Goal: Use online tool/utility: Utilize a website feature to perform a specific function

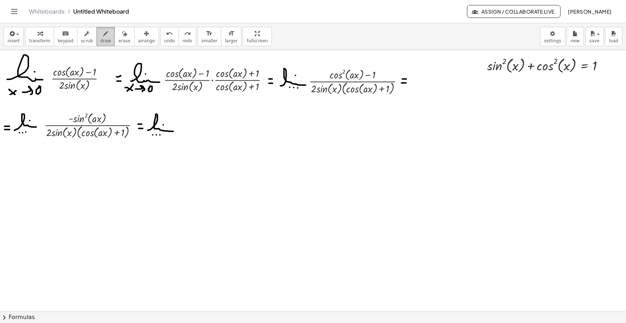
click at [103, 30] on icon "button" at bounding box center [105, 33] width 5 height 9
click at [14, 34] on icon "button" at bounding box center [11, 33] width 6 height 9
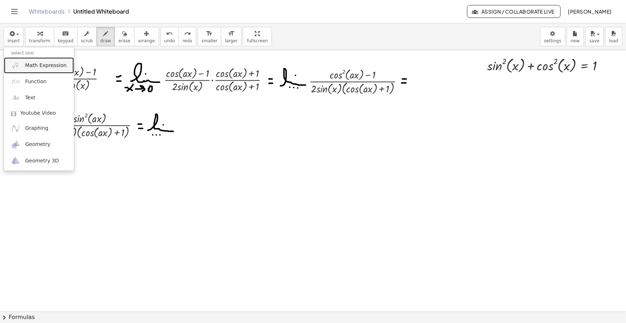
click at [39, 67] on span "Math Expression" at bounding box center [45, 65] width 41 height 7
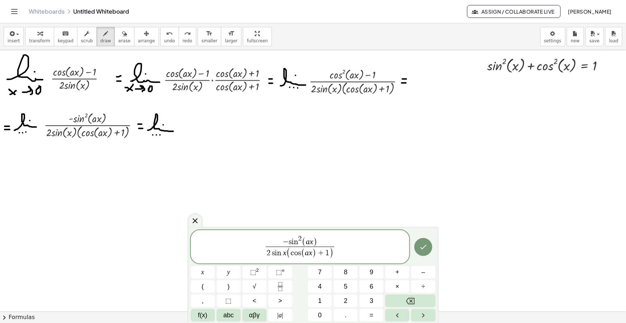
click at [301, 221] on span "− s i n 2 ( a x )" at bounding box center [300, 241] width 68 height 12
click at [198, 221] on icon at bounding box center [195, 221] width 9 height 9
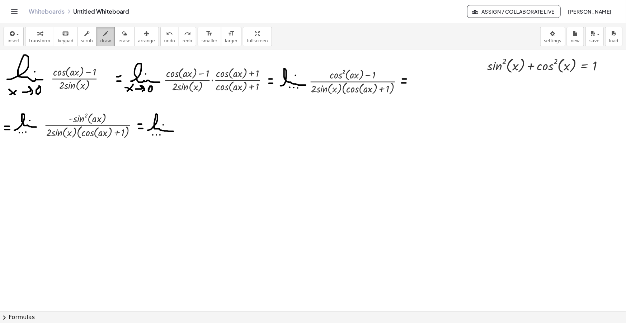
click at [103, 36] on icon "button" at bounding box center [105, 33] width 5 height 9
click at [18, 37] on button "insert" at bounding box center [14, 36] width 20 height 19
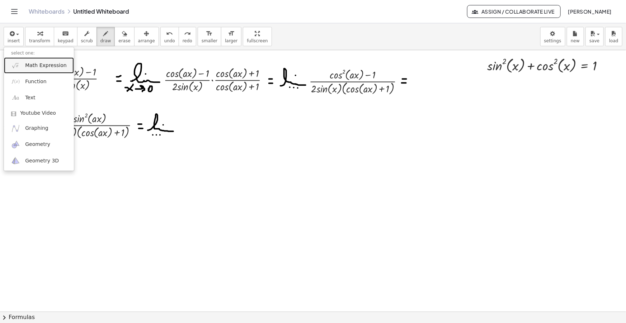
click at [44, 68] on span "Math Expression" at bounding box center [45, 65] width 41 height 7
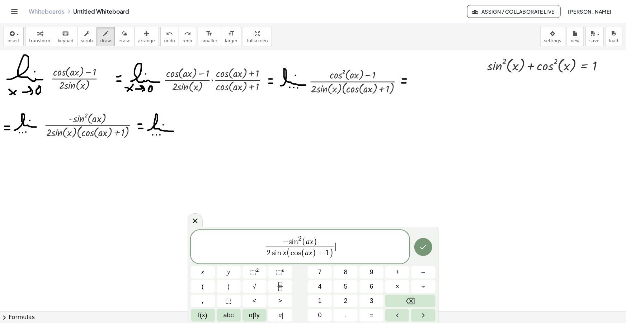
click at [262, 221] on span "− s i n 2 ( a x ) 2 s i n x ( c o s ( a x ) + 1 ) ​ ​" at bounding box center [300, 248] width 219 height 26
drag, startPoint x: 349, startPoint y: 240, endPoint x: 319, endPoint y: 240, distance: 30.1
click at [319, 221] on span "− s i n 2 ( a x )" at bounding box center [335, 241] width 68 height 12
click at [237, 221] on span "a x" at bounding box center [250, 252] width 26 height 10
click at [233, 221] on span "−" at bounding box center [232, 247] width 7 height 9
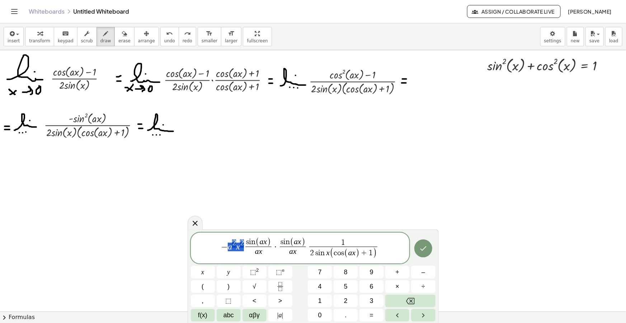
drag, startPoint x: 241, startPoint y: 247, endPoint x: 228, endPoint y: 247, distance: 13.6
drag, startPoint x: 337, startPoint y: 242, endPoint x: 333, endPoint y: 242, distance: 4.0
click at [333, 221] on span "2 s i n x ( c o s ( a x ) + 1 ) ​" at bounding box center [335, 253] width 68 height 13
click at [333, 221] on span "− s i n ( a x ) a x ​ · s i n ( a x ) a x ​ a 2 x 2 2 s i n x ( c o s ( a x ) +…" at bounding box center [300, 247] width 219 height 25
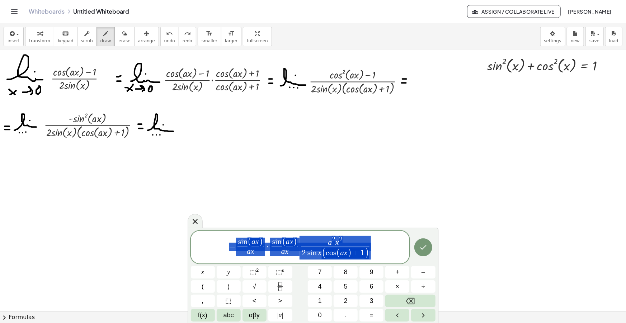
drag, startPoint x: 380, startPoint y: 247, endPoint x: 222, endPoint y: 248, distance: 157.8
click at [222, 221] on span "− s i n ( a x ) a x ​ · s i n ( a x ) a x ​ a 2 x 2 2 s i n x ( c o s ( a x ) +…" at bounding box center [300, 247] width 219 height 25
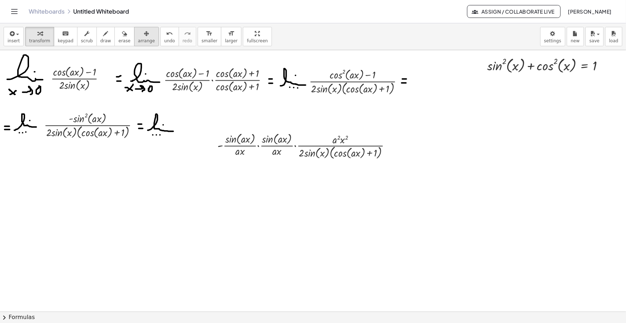
click at [138, 40] on span "arrange" at bounding box center [146, 40] width 17 height 5
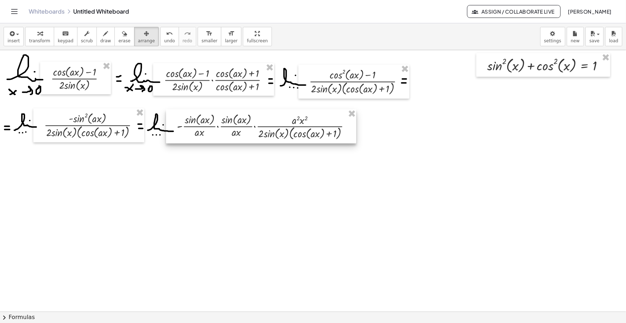
drag, startPoint x: 258, startPoint y: 140, endPoint x: 228, endPoint y: 126, distance: 32.9
click at [228, 126] on div at bounding box center [261, 126] width 190 height 34
click at [100, 38] on span "draw" at bounding box center [105, 40] width 11 height 5
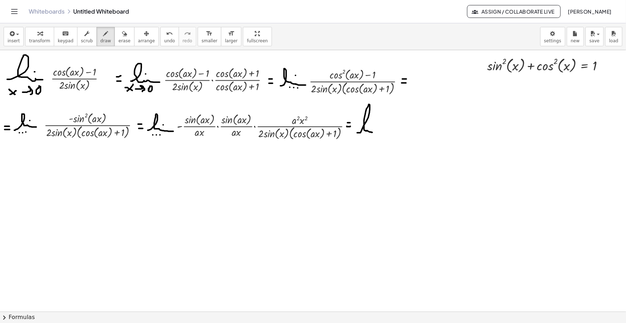
drag, startPoint x: 357, startPoint y: 133, endPoint x: 376, endPoint y: 133, distance: 19.4
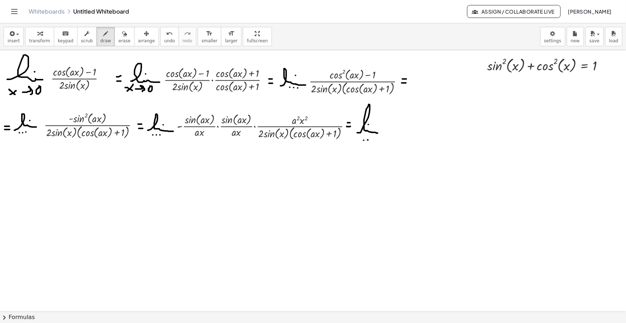
drag, startPoint x: 190, startPoint y: 139, endPoint x: 204, endPoint y: 143, distance: 14.1
drag, startPoint x: 208, startPoint y: 138, endPoint x: 209, endPoint y: 142, distance: 4.2
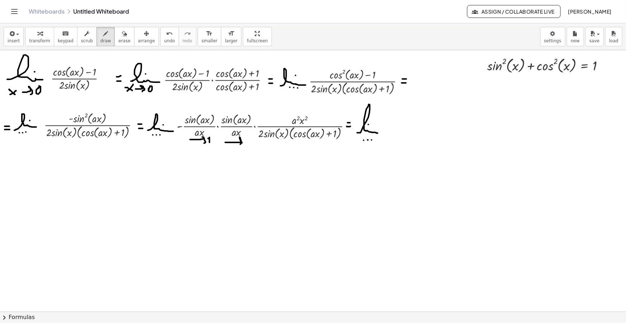
drag, startPoint x: 225, startPoint y: 142, endPoint x: 240, endPoint y: 145, distance: 14.9
click at [11, 36] on icon "button" at bounding box center [11, 33] width 6 height 9
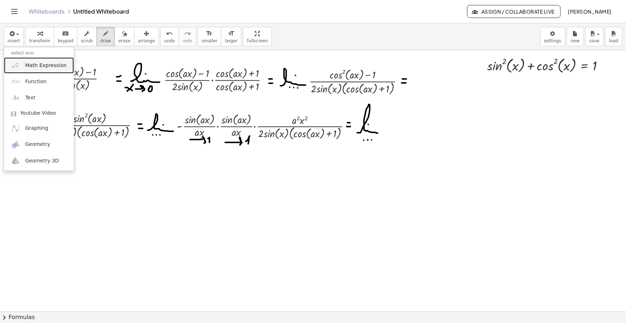
click at [40, 63] on span "Math Expression" at bounding box center [45, 65] width 41 height 7
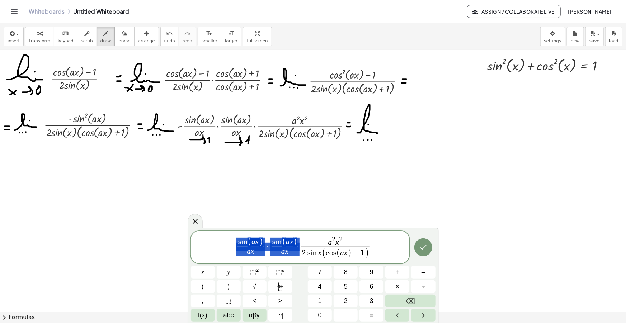
drag, startPoint x: 298, startPoint y: 245, endPoint x: 247, endPoint y: 247, distance: 50.6
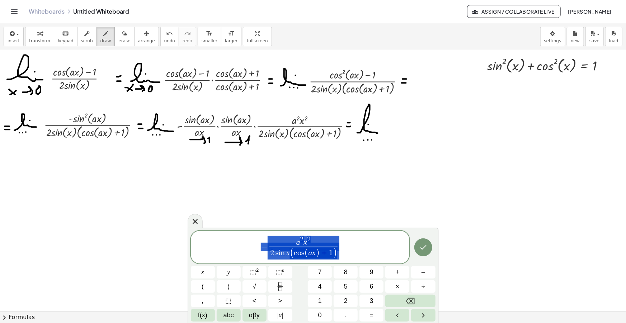
drag, startPoint x: 347, startPoint y: 247, endPoint x: 241, endPoint y: 240, distance: 106.4
click at [241, 221] on span "− a 2 x 2 2 s i n x ( c o s ( a x ) + 1 ) ​" at bounding box center [300, 247] width 219 height 25
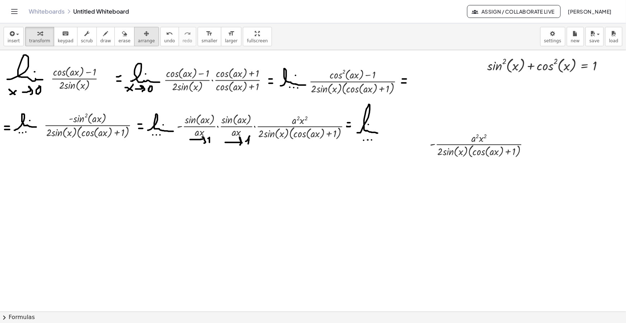
click at [141, 35] on button "arrange" at bounding box center [146, 36] width 25 height 19
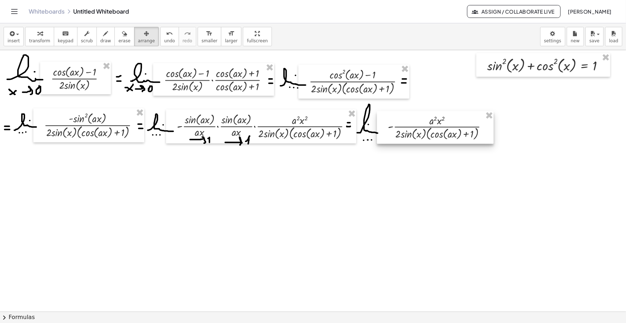
drag, startPoint x: 437, startPoint y: 142, endPoint x: 416, endPoint y: 136, distance: 22.4
click at [333, 136] on div at bounding box center [435, 127] width 117 height 33
click at [102, 34] on button "draw" at bounding box center [105, 36] width 19 height 19
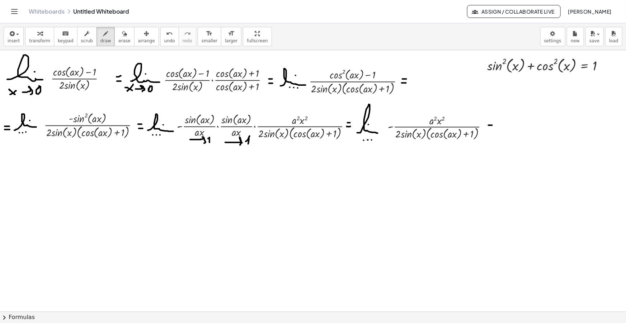
drag, startPoint x: 488, startPoint y: 129, endPoint x: 492, endPoint y: 129, distance: 3.9
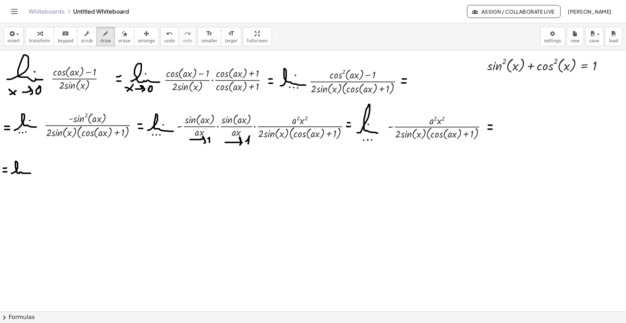
drag, startPoint x: 11, startPoint y: 173, endPoint x: 32, endPoint y: 172, distance: 20.5
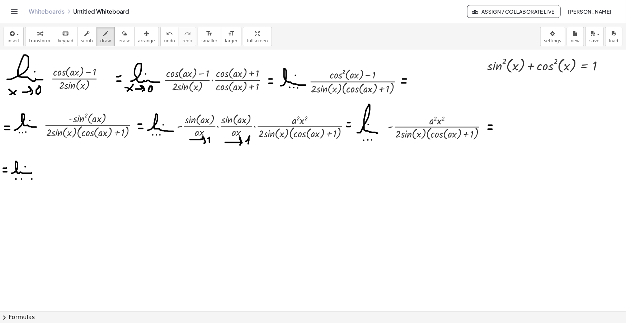
click at [15, 38] on span "insert" at bounding box center [14, 40] width 12 height 5
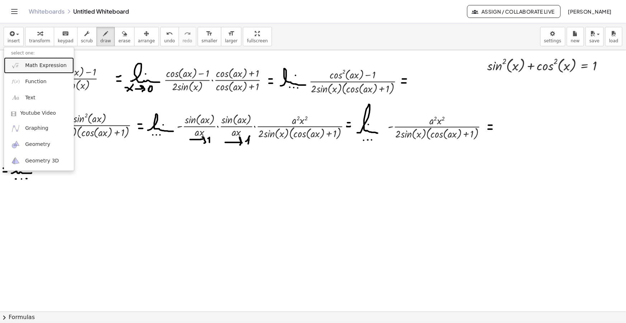
click at [38, 67] on span "Math Expression" at bounding box center [45, 65] width 41 height 7
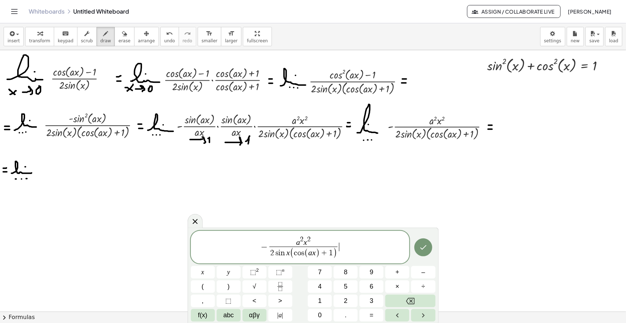
click at [311, 221] on span "a 2 x 2" at bounding box center [303, 241] width 68 height 11
click at [333, 221] on span "− a 2 x ​ 2 s i n x ( c o s ( a x ) + 1 ) ​" at bounding box center [300, 247] width 219 height 25
click at [276, 221] on var "x" at bounding box center [276, 252] width 4 height 9
drag, startPoint x: 349, startPoint y: 247, endPoint x: 224, endPoint y: 244, distance: 124.5
click at [224, 221] on span "− a 2 x 2 ( c o s ( a x ) + 1 ) ​ · x s i n x ​" at bounding box center [300, 247] width 219 height 25
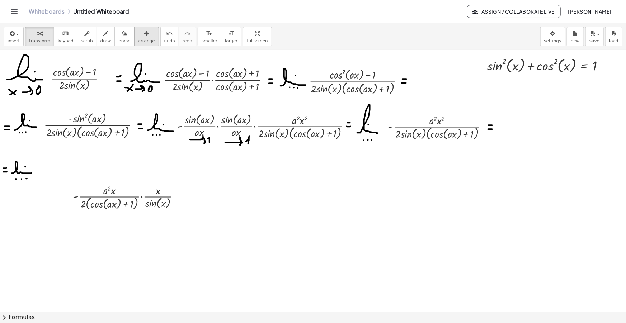
click at [144, 34] on icon "button" at bounding box center [146, 33] width 5 height 9
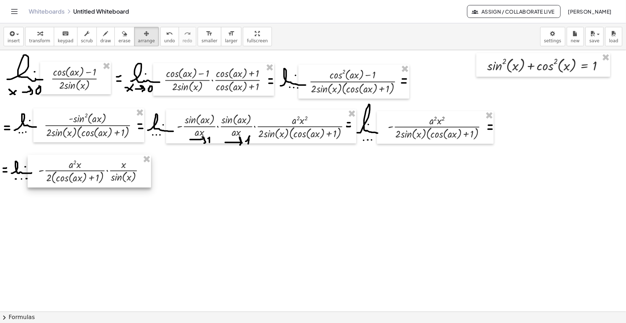
drag, startPoint x: 110, startPoint y: 206, endPoint x: 75, endPoint y: 179, distance: 43.7
click at [75, 179] on div at bounding box center [89, 171] width 123 height 33
click at [103, 37] on icon "button" at bounding box center [105, 33] width 5 height 9
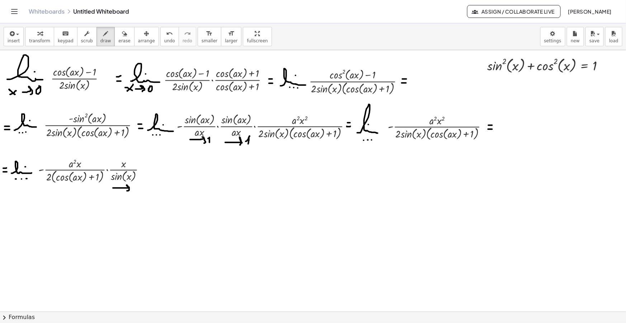
drag, startPoint x: 113, startPoint y: 188, endPoint x: 127, endPoint y: 191, distance: 14.3
drag, startPoint x: 149, startPoint y: 168, endPoint x: 154, endPoint y: 168, distance: 5.0
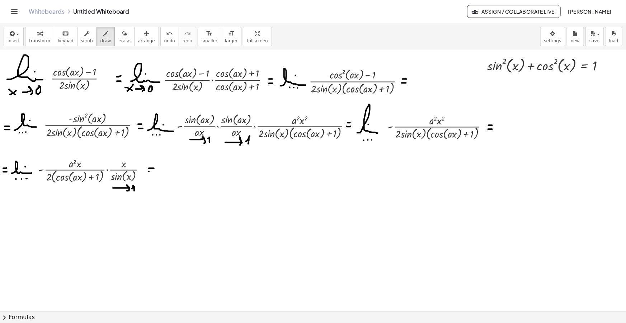
drag, startPoint x: 161, startPoint y: 173, endPoint x: 180, endPoint y: 172, distance: 19.8
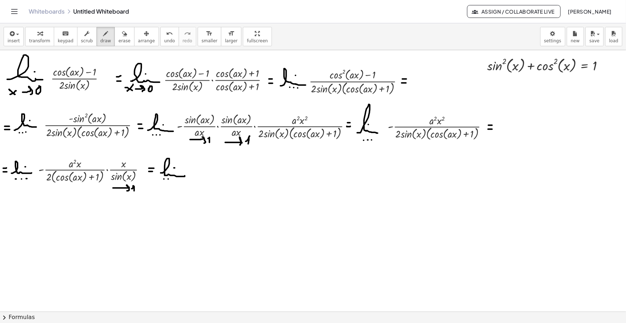
click at [15, 30] on div "button" at bounding box center [14, 33] width 12 height 9
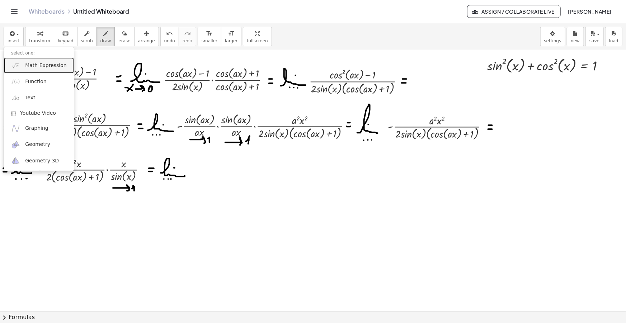
click at [28, 67] on span "Math Expression" at bounding box center [45, 65] width 41 height 7
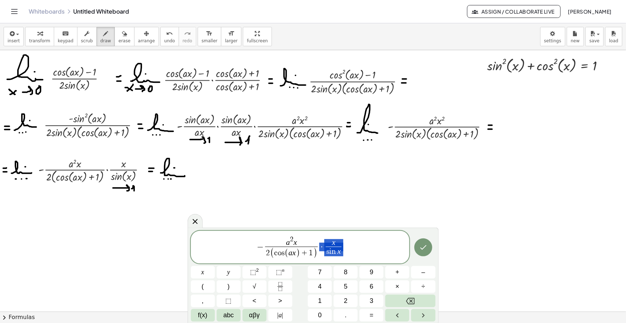
drag, startPoint x: 344, startPoint y: 248, endPoint x: 321, endPoint y: 245, distance: 22.4
click at [321, 221] on span "− a 2 x 2 ( c o s ( a x ) + 1 ) ​ · x s i n x ​" at bounding box center [300, 247] width 219 height 25
drag, startPoint x: 336, startPoint y: 249, endPoint x: 247, endPoint y: 248, distance: 88.2
click at [248, 221] on span "− a 2 x 2 ( c o s ( a x ) + 1 ) ​ ​" at bounding box center [300, 247] width 219 height 25
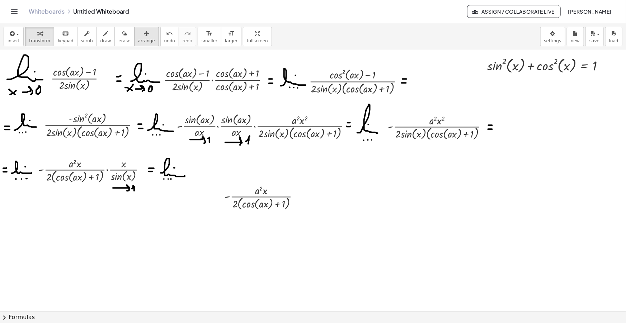
click at [139, 31] on div "button" at bounding box center [146, 33] width 17 height 9
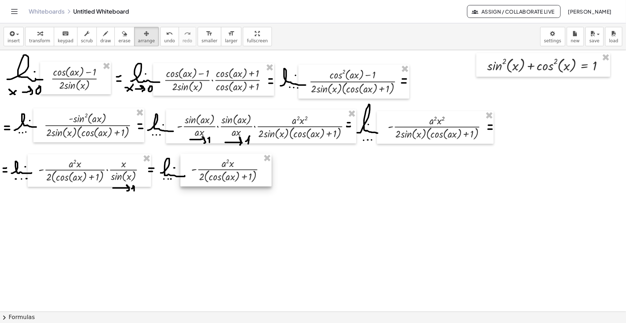
drag, startPoint x: 246, startPoint y: 203, endPoint x: 214, endPoint y: 177, distance: 41.6
click at [214, 177] on div at bounding box center [225, 170] width 91 height 33
click at [100, 35] on div "button" at bounding box center [105, 33] width 11 height 9
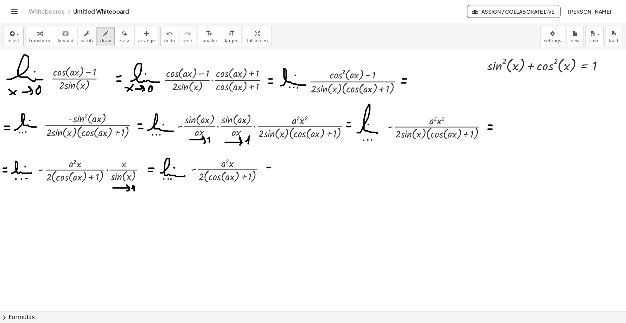
drag, startPoint x: 267, startPoint y: 172, endPoint x: 271, endPoint y: 172, distance: 3.9
drag, startPoint x: 280, startPoint y: 172, endPoint x: 298, endPoint y: 172, distance: 17.6
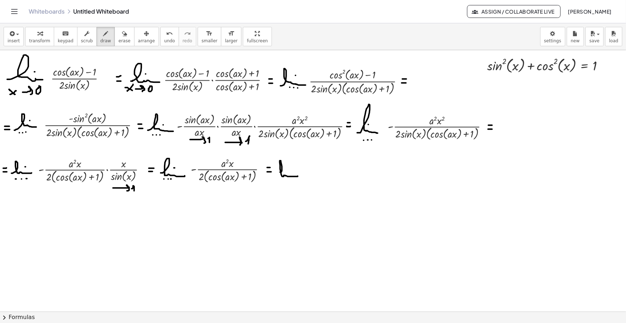
click at [11, 35] on icon "button" at bounding box center [11, 33] width 6 height 9
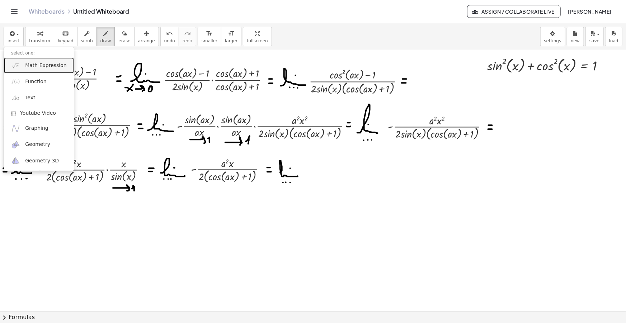
click at [32, 66] on span "Math Expression" at bounding box center [45, 65] width 41 height 7
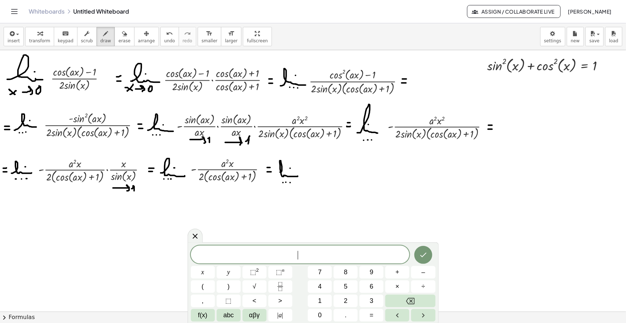
click at [189, 221] on div at bounding box center [195, 236] width 15 height 14
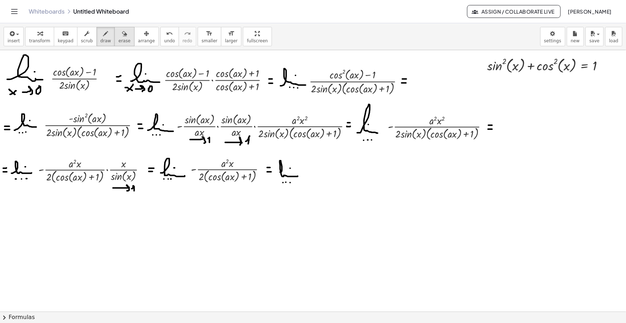
click at [122, 34] on icon "button" at bounding box center [124, 33] width 5 height 9
drag, startPoint x: 309, startPoint y: 181, endPoint x: 284, endPoint y: 168, distance: 28.4
click at [96, 36] on button "draw" at bounding box center [105, 36] width 19 height 19
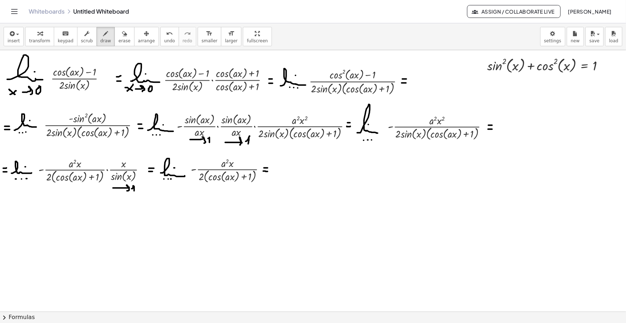
drag, startPoint x: 263, startPoint y: 171, endPoint x: 268, endPoint y: 172, distance: 4.7
click at [13, 36] on icon "button" at bounding box center [11, 33] width 6 height 9
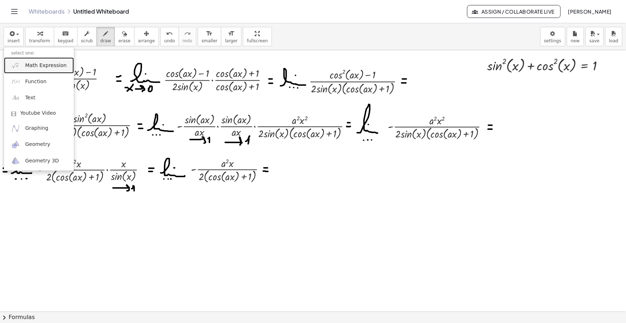
click at [45, 62] on span "Math Expression" at bounding box center [45, 65] width 41 height 7
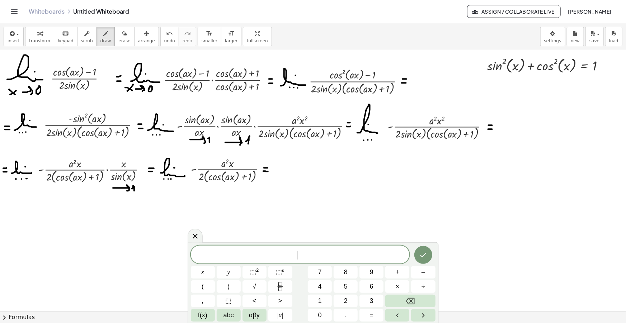
click at [302, 221] on span "​" at bounding box center [300, 255] width 219 height 10
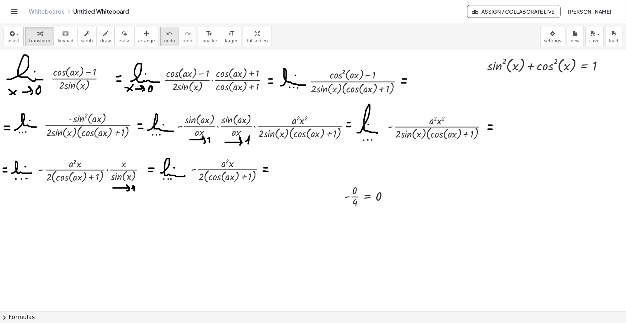
drag, startPoint x: 170, startPoint y: 21, endPoint x: 153, endPoint y: 28, distance: 17.8
click at [154, 28] on div "Graspable Math Activities Get Started Activity Bank Assigned Work Classes White…" at bounding box center [313, 161] width 626 height 323
click at [144, 34] on icon "button" at bounding box center [146, 33] width 5 height 9
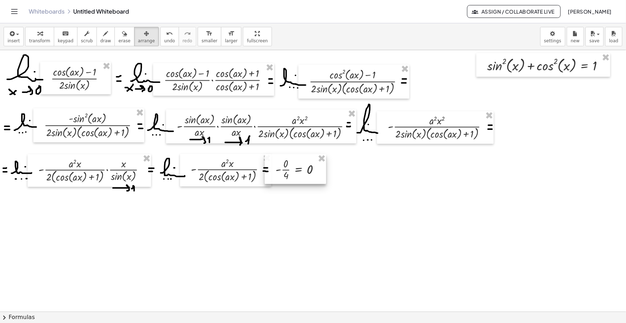
drag, startPoint x: 359, startPoint y: 201, endPoint x: 290, endPoint y: 175, distance: 73.8
click at [290, 175] on div at bounding box center [295, 169] width 61 height 30
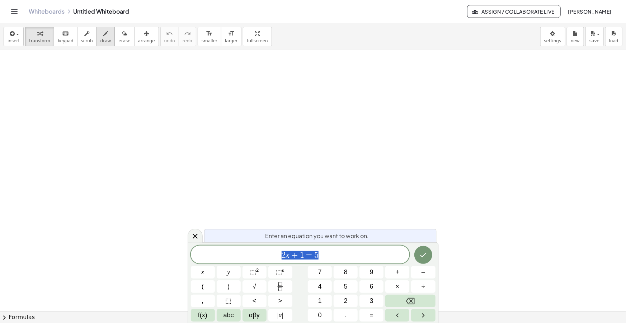
click at [103, 37] on icon "button" at bounding box center [105, 33] width 5 height 9
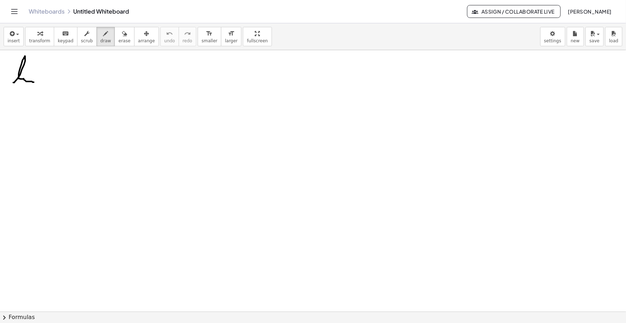
drag, startPoint x: 14, startPoint y: 82, endPoint x: 35, endPoint y: 82, distance: 21.5
drag, startPoint x: 11, startPoint y: 94, endPoint x: 16, endPoint y: 89, distance: 6.3
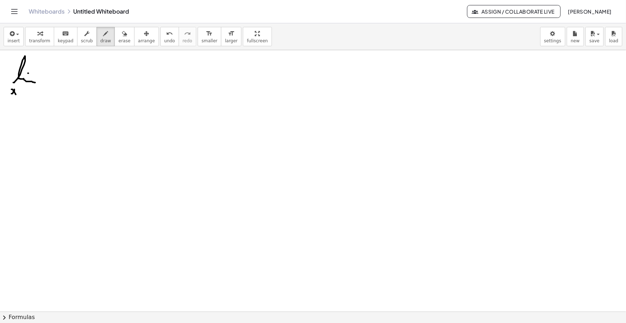
drag, startPoint x: 21, startPoint y: 91, endPoint x: 25, endPoint y: 93, distance: 4.7
drag, startPoint x: 29, startPoint y: 91, endPoint x: 32, endPoint y: 87, distance: 4.5
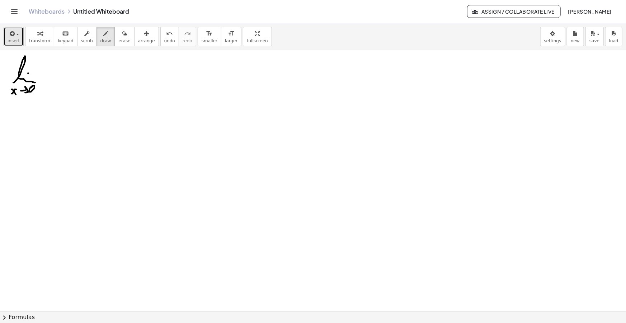
click at [8, 35] on icon "button" at bounding box center [11, 33] width 6 height 9
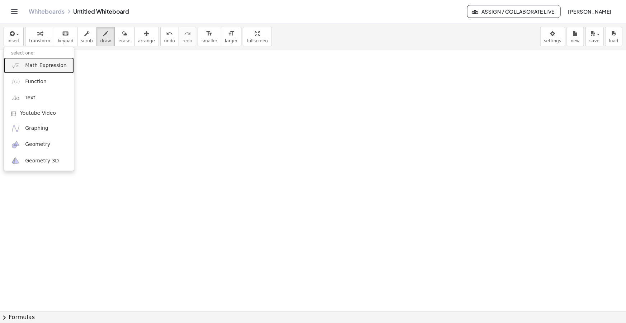
click at [31, 63] on span "Math Expression" at bounding box center [45, 65] width 41 height 7
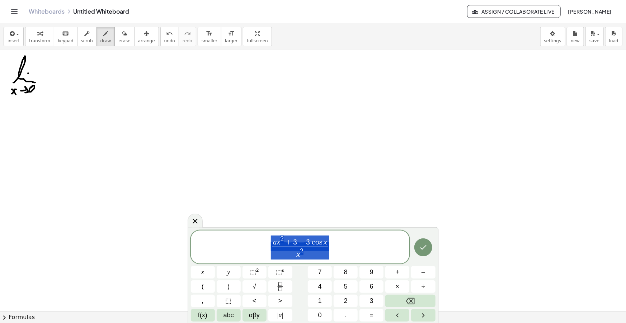
drag, startPoint x: 331, startPoint y: 248, endPoint x: 225, endPoint y: 250, distance: 106.5
click at [228, 249] on span "a x 2 + 3 − 3 c o s x x 2 ​" at bounding box center [300, 247] width 219 height 25
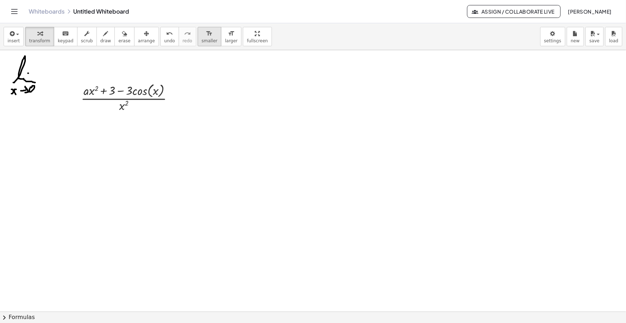
click at [206, 32] on icon "format_size" at bounding box center [209, 33] width 7 height 9
click at [139, 31] on div "button" at bounding box center [146, 33] width 17 height 9
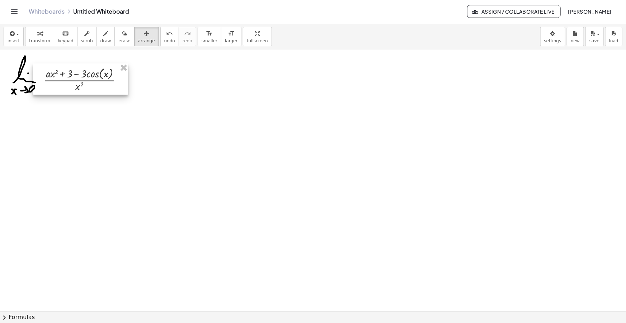
drag, startPoint x: 128, startPoint y: 93, endPoint x: 84, endPoint y: 75, distance: 47.3
click at [84, 75] on div at bounding box center [80, 78] width 95 height 31
click at [103, 37] on icon "button" at bounding box center [105, 33] width 5 height 9
drag, startPoint x: 142, startPoint y: 82, endPoint x: 147, endPoint y: 82, distance: 4.7
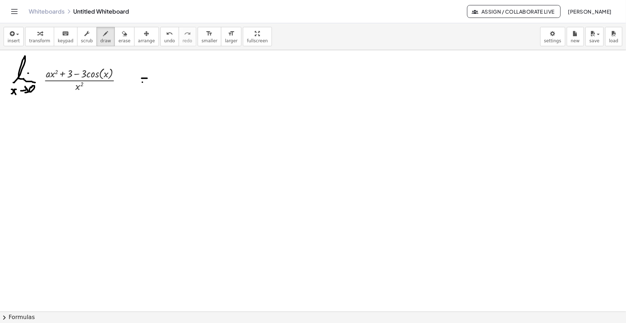
drag, startPoint x: 161, startPoint y: 79, endPoint x: 175, endPoint y: 82, distance: 14.4
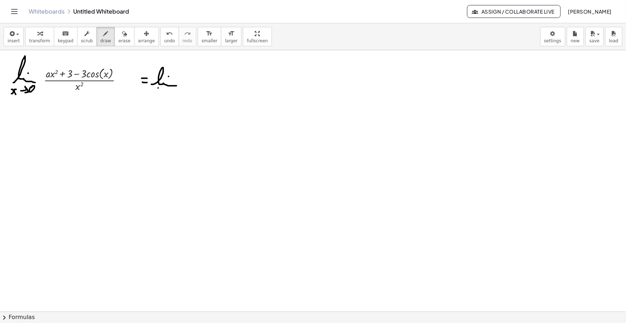
click at [100, 43] on span "draw" at bounding box center [105, 40] width 11 height 5
click at [17, 34] on span "button" at bounding box center [17, 34] width 3 height 1
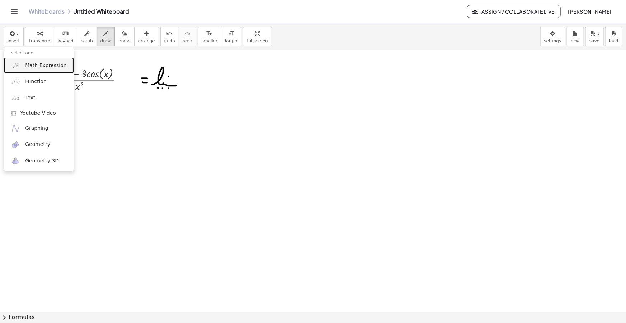
click at [27, 63] on span "Math Expression" at bounding box center [45, 65] width 41 height 7
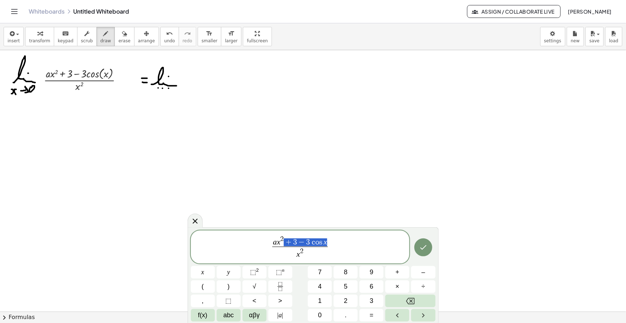
drag, startPoint x: 327, startPoint y: 242, endPoint x: 288, endPoint y: 243, distance: 39.1
drag, startPoint x: 326, startPoint y: 242, endPoint x: 294, endPoint y: 242, distance: 32.3
click at [326, 249] on span "a x 2 ​ x 2 ​" at bounding box center [300, 247] width 219 height 25
drag, startPoint x: 344, startPoint y: 249, endPoint x: 220, endPoint y: 238, distance: 124.9
click at [220, 238] on span "a x 2 x 2 ​ + 3 − 3 c o s x x 2 ​" at bounding box center [300, 247] width 219 height 25
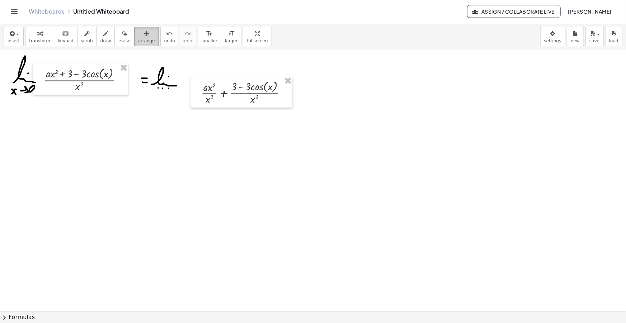
click at [138, 32] on div "button" at bounding box center [146, 33] width 17 height 9
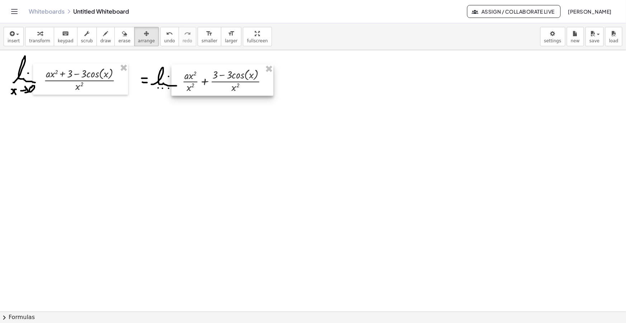
drag, startPoint x: 223, startPoint y: 90, endPoint x: 203, endPoint y: 78, distance: 23.6
click at [203, 78] on div at bounding box center [222, 80] width 102 height 31
click at [103, 35] on icon "button" at bounding box center [105, 33] width 5 height 9
drag, startPoint x: 270, startPoint y: 80, endPoint x: 275, endPoint y: 80, distance: 5.7
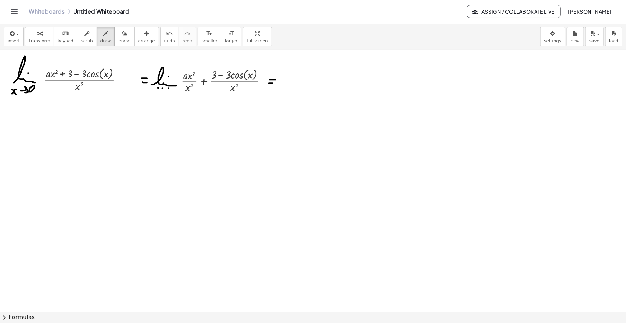
drag, startPoint x: 270, startPoint y: 83, endPoint x: 276, endPoint y: 83, distance: 6.5
drag, startPoint x: 284, startPoint y: 84, endPoint x: 305, endPoint y: 84, distance: 21.5
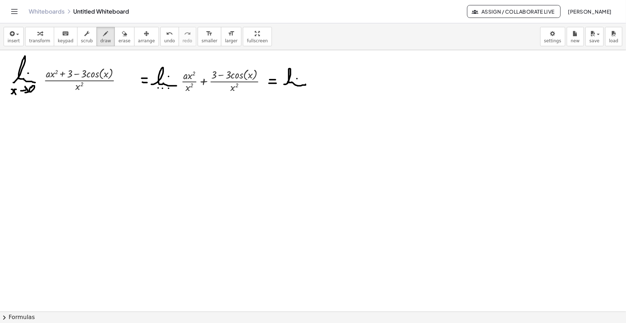
click at [12, 32] on icon "button" at bounding box center [11, 33] width 6 height 9
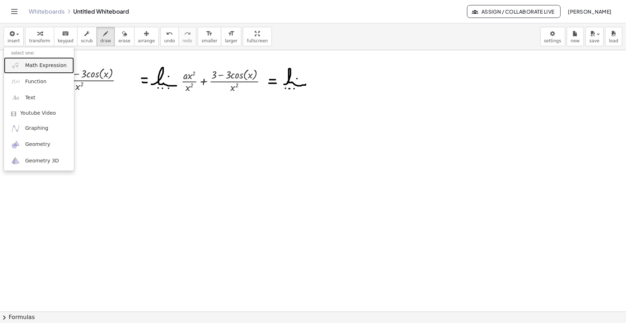
click at [41, 66] on span "Math Expression" at bounding box center [45, 65] width 41 height 7
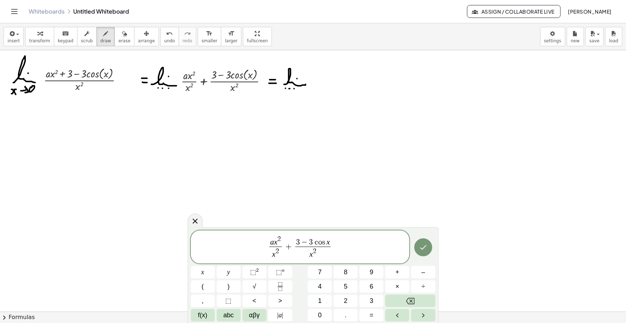
click at [279, 241] on span "2" at bounding box center [279, 239] width 4 height 7
drag, startPoint x: 284, startPoint y: 247, endPoint x: 262, endPoint y: 246, distance: 21.5
click at [262, 246] on span "a x 2 x 2 ​ + 3 − 3 c o s x x 2 ​" at bounding box center [300, 247] width 219 height 25
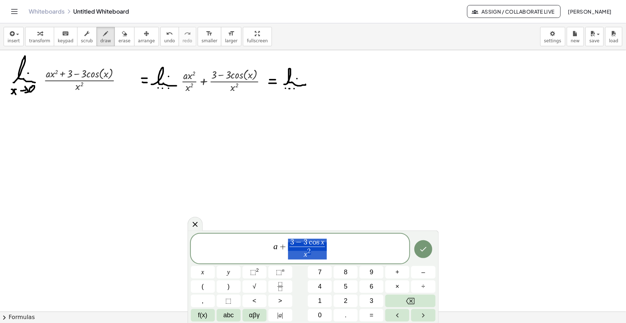
drag, startPoint x: 331, startPoint y: 248, endPoint x: 285, endPoint y: 252, distance: 46.1
click at [285, 252] on span "a + 3 − 3 c o s x x 2 ​" at bounding box center [300, 249] width 219 height 22
click at [328, 251] on span "a + 3 − 3 c o s x x 2 ​" at bounding box center [300, 249] width 219 height 22
drag, startPoint x: 322, startPoint y: 247, endPoint x: 264, endPoint y: 243, distance: 58.3
click at [265, 243] on span "a + 3 − 3 c o s x x 2 ​" at bounding box center [300, 249] width 219 height 22
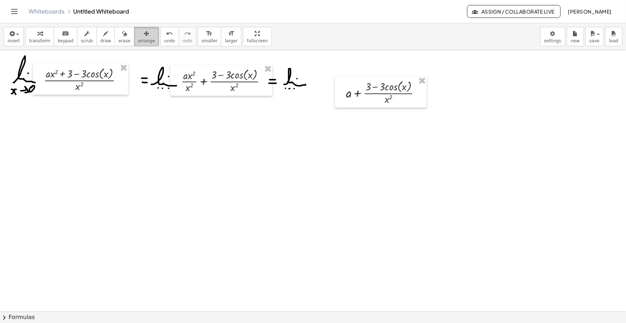
drag, startPoint x: 134, startPoint y: 37, endPoint x: 288, endPoint y: 83, distance: 160.9
click at [144, 37] on icon "button" at bounding box center [146, 33] width 5 height 9
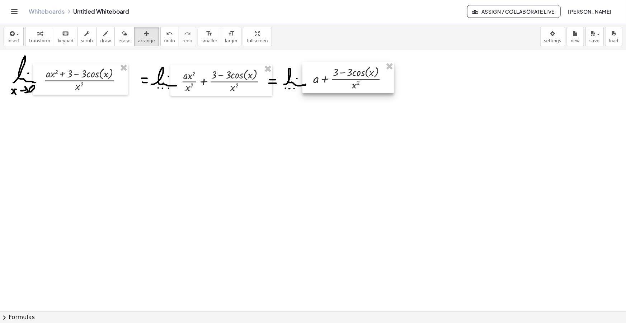
drag, startPoint x: 358, startPoint y: 95, endPoint x: 328, endPoint y: 81, distance: 33.2
click at [328, 81] on div at bounding box center [347, 77] width 91 height 31
click at [87, 38] on button "scrub" at bounding box center [87, 36] width 20 height 19
click at [100, 38] on span "draw" at bounding box center [105, 40] width 11 height 5
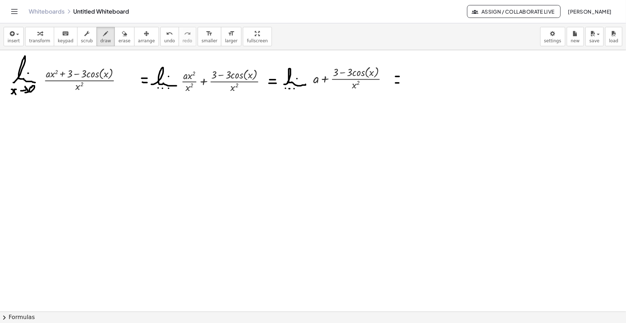
drag, startPoint x: 4, startPoint y: 128, endPoint x: 8, endPoint y: 127, distance: 4.3
drag, startPoint x: 1, startPoint y: 134, endPoint x: 6, endPoint y: 133, distance: 4.7
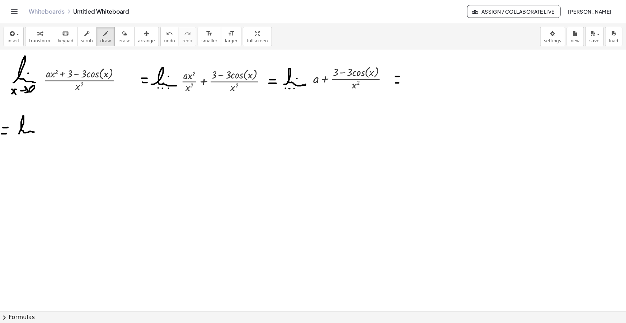
drag, startPoint x: 19, startPoint y: 134, endPoint x: 34, endPoint y: 132, distance: 15.2
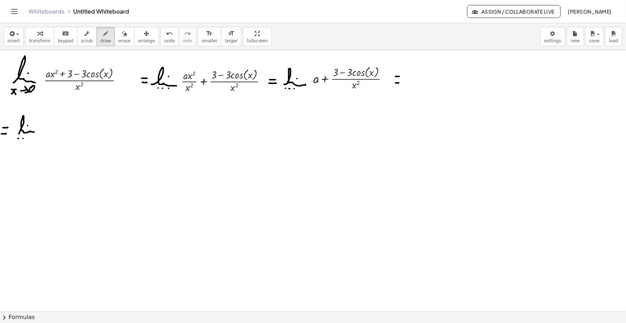
click at [13, 33] on icon "button" at bounding box center [11, 33] width 6 height 9
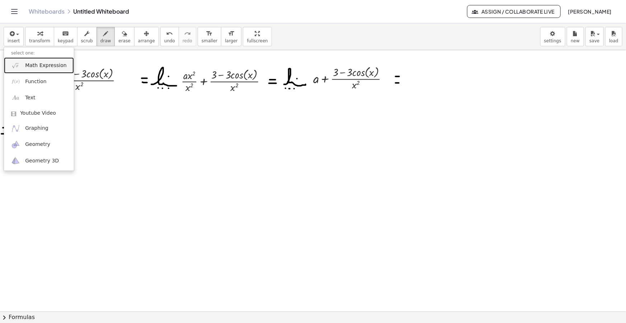
click at [32, 65] on span "Math Expression" at bounding box center [45, 65] width 41 height 7
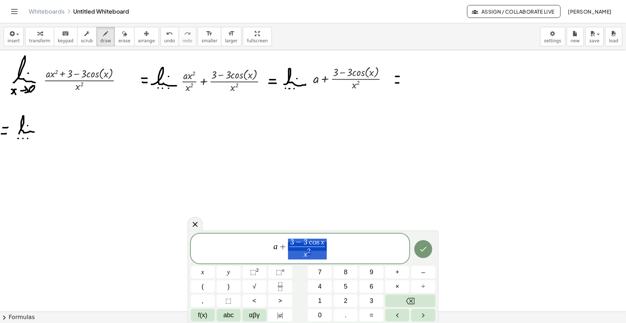
click at [286, 248] on span "+" at bounding box center [283, 246] width 10 height 9
click at [295, 241] on span "3" at bounding box center [294, 242] width 4 height 8
drag, startPoint x: 330, startPoint y: 247, endPoint x: 299, endPoint y: 247, distance: 30.5
click at [299, 247] on span "a + 3 1 − c o s x x 2 ​" at bounding box center [300, 249] width 219 height 22
drag, startPoint x: 333, startPoint y: 248, endPoint x: 250, endPoint y: 244, distance: 83.7
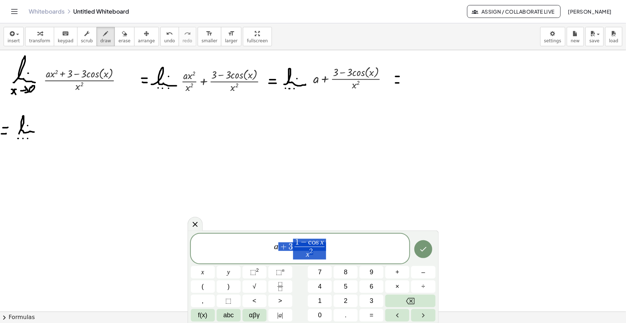
click at [250, 244] on span "a + 3 1 − c o s x x 2 ​" at bounding box center [300, 249] width 219 height 22
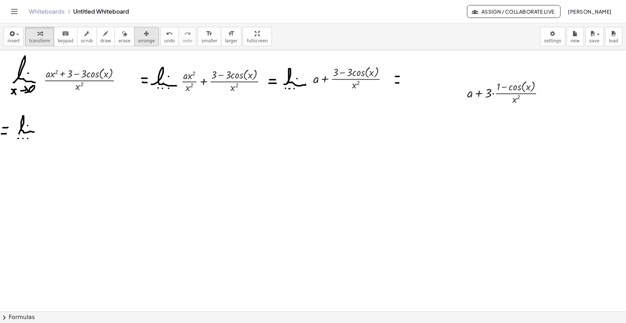
click at [144, 38] on icon "button" at bounding box center [146, 33] width 5 height 9
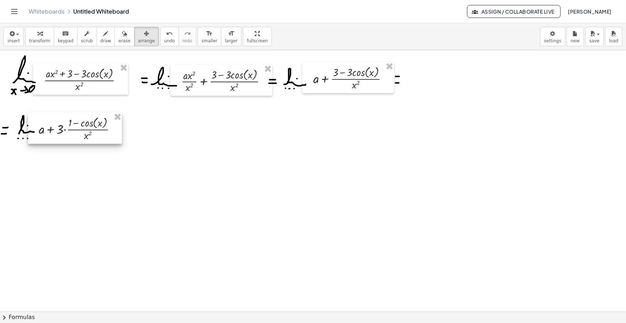
drag, startPoint x: 505, startPoint y: 94, endPoint x: 76, endPoint y: 130, distance: 430.0
click at [76, 130] on div at bounding box center [75, 128] width 94 height 31
click at [100, 35] on div "button" at bounding box center [105, 33] width 11 height 9
drag, startPoint x: 119, startPoint y: 132, endPoint x: 124, endPoint y: 132, distance: 4.7
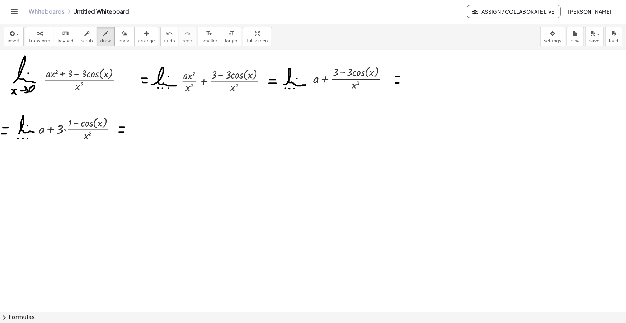
drag, startPoint x: 132, startPoint y: 134, endPoint x: 151, endPoint y: 133, distance: 19.4
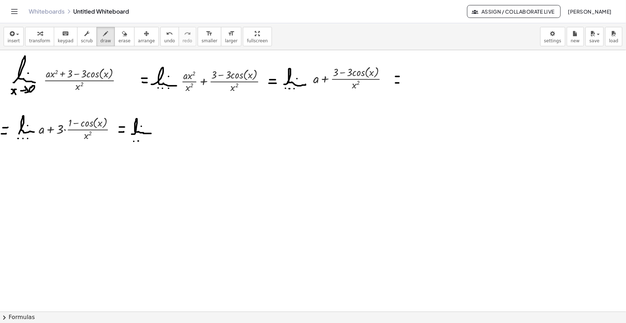
click at [18, 42] on button "insert" at bounding box center [14, 36] width 20 height 19
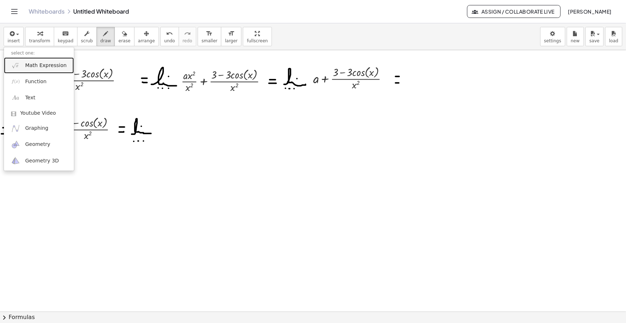
click at [29, 67] on span "Math Expression" at bounding box center [45, 65] width 41 height 7
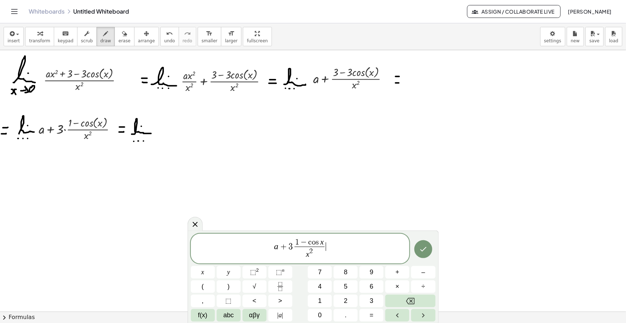
click at [329, 246] on span "a + 3 1 − c o s x x 2 ​ ​" at bounding box center [300, 249] width 219 height 22
drag, startPoint x: 348, startPoint y: 247, endPoint x: 210, endPoint y: 236, distance: 138.5
click at [210, 236] on div "**********" at bounding box center [300, 249] width 219 height 30
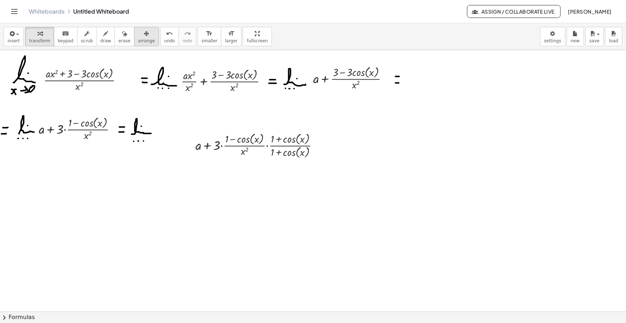
click at [138, 36] on div "button" at bounding box center [146, 33] width 17 height 9
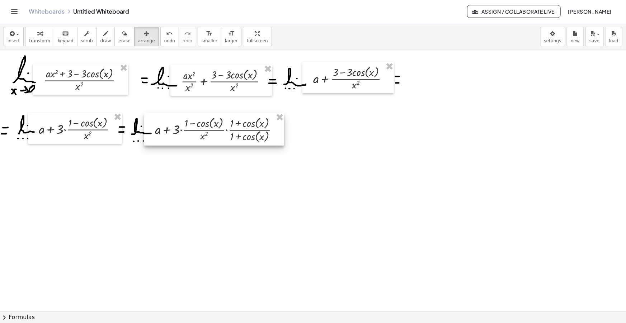
drag, startPoint x: 245, startPoint y: 149, endPoint x: 204, endPoint y: 133, distance: 43.5
click at [204, 133] on div at bounding box center [214, 129] width 140 height 33
click at [100, 37] on div "button" at bounding box center [105, 33] width 11 height 9
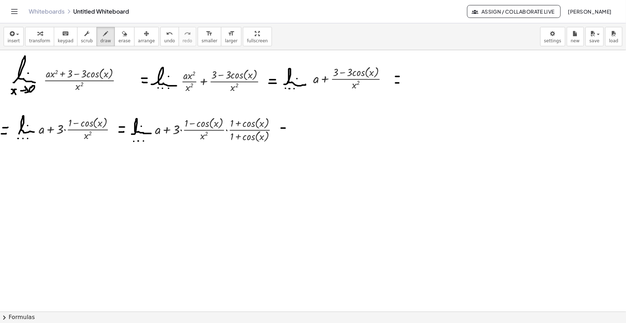
drag, startPoint x: 281, startPoint y: 128, endPoint x: 285, endPoint y: 128, distance: 3.9
drag, startPoint x: 281, startPoint y: 133, endPoint x: 285, endPoint y: 133, distance: 4.3
drag, startPoint x: 290, startPoint y: 134, endPoint x: 309, endPoint y: 133, distance: 18.3
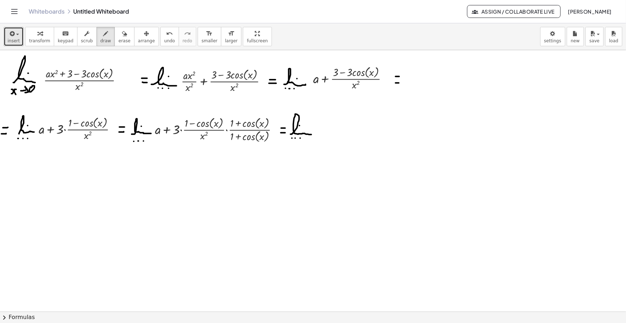
click at [16, 35] on div "button" at bounding box center [14, 33] width 12 height 9
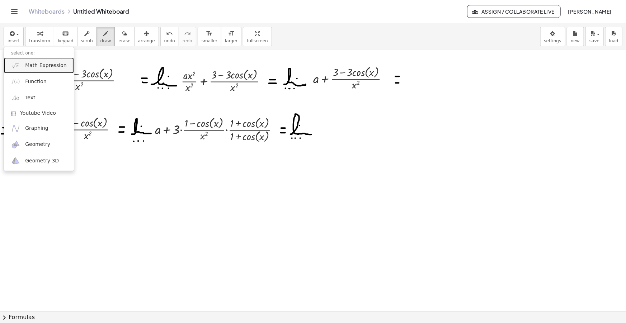
click at [41, 63] on span "Math Expression" at bounding box center [45, 65] width 41 height 7
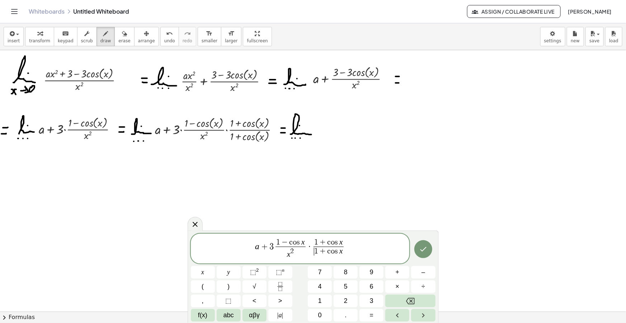
click at [314, 251] on span "​ 1 + c o s x" at bounding box center [328, 252] width 30 height 10
click at [349, 255] on span ")" at bounding box center [348, 254] width 4 height 9
click at [324, 242] on span "+" at bounding box center [322, 242] width 9 height 8
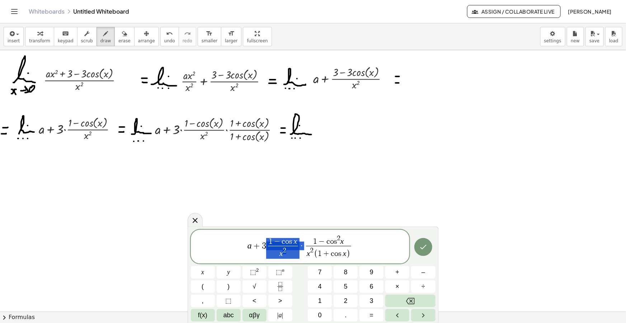
drag, startPoint x: 303, startPoint y: 247, endPoint x: 271, endPoint y: 245, distance: 31.7
drag, startPoint x: 334, startPoint y: 247, endPoint x: 264, endPoint y: 242, distance: 70.8
click at [264, 242] on span "a + 3 1 − c o s 2 x x 2 ( 1 + c o s x ) ​" at bounding box center [300, 247] width 219 height 26
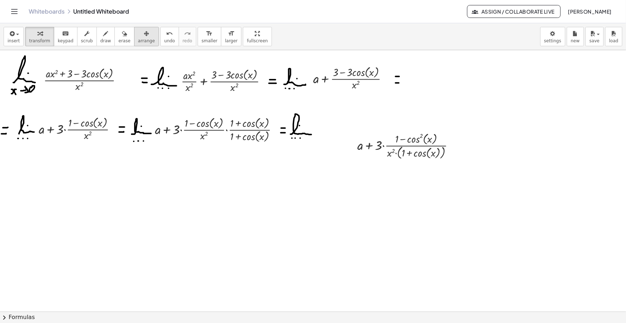
click at [138, 41] on span "arrange" at bounding box center [146, 40] width 17 height 5
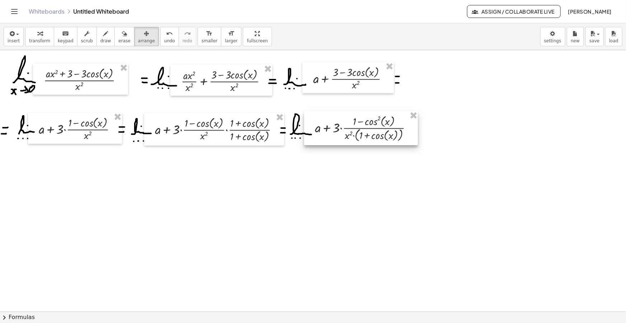
drag, startPoint x: 381, startPoint y: 151, endPoint x: 338, endPoint y: 134, distance: 45.8
click at [338, 134] on div at bounding box center [361, 128] width 114 height 34
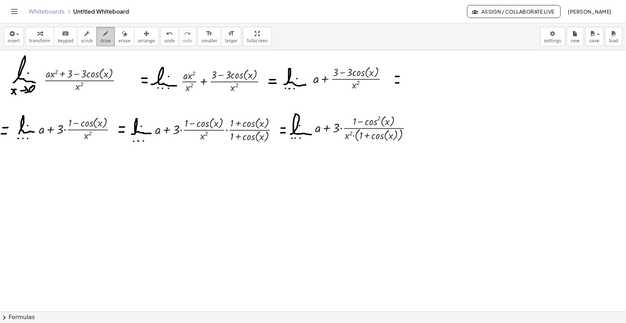
click at [100, 29] on div "button" at bounding box center [105, 33] width 11 height 9
drag, startPoint x: 416, startPoint y: 131, endPoint x: 420, endPoint y: 132, distance: 4.0
drag, startPoint x: 6, startPoint y: 158, endPoint x: 11, endPoint y: 158, distance: 5.4
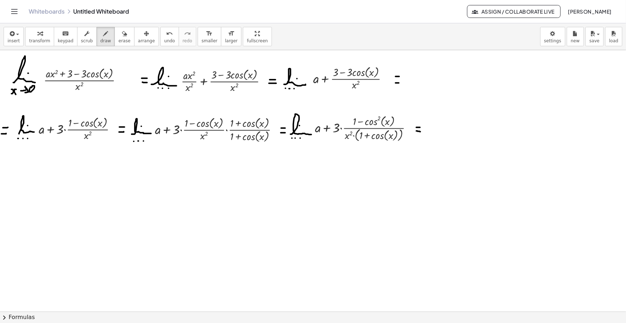
drag, startPoint x: 7, startPoint y: 164, endPoint x: 11, endPoint y: 165, distance: 4.7
drag, startPoint x: 15, startPoint y: 168, endPoint x: 40, endPoint y: 166, distance: 24.4
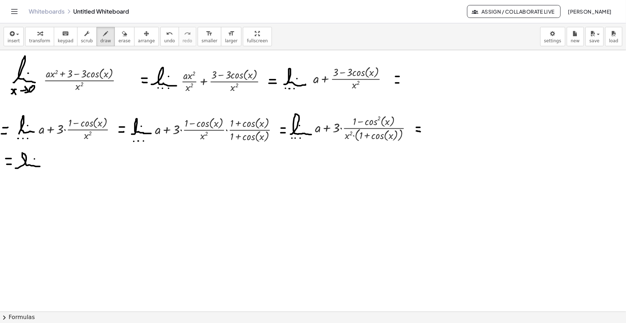
drag, startPoint x: 18, startPoint y: 173, endPoint x: 23, endPoint y: 173, distance: 4.7
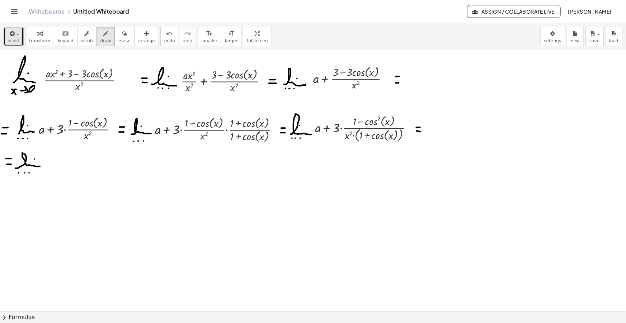
click at [13, 36] on icon "button" at bounding box center [11, 33] width 6 height 9
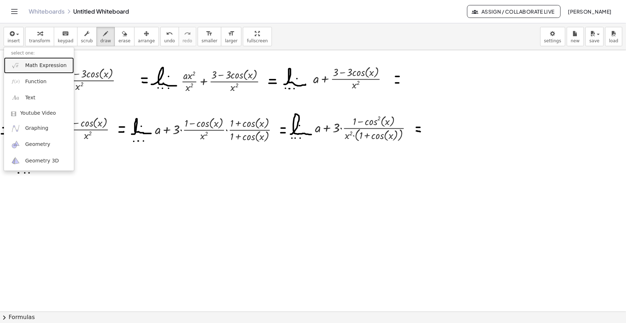
click at [43, 67] on span "Math Expression" at bounding box center [45, 65] width 41 height 7
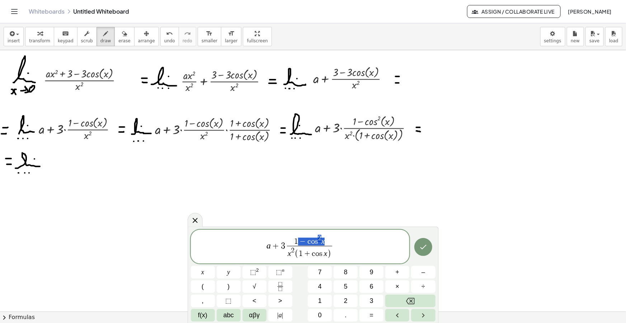
drag, startPoint x: 322, startPoint y: 241, endPoint x: 296, endPoint y: 240, distance: 25.5
click at [296, 240] on span "1 − c o s 2 x" at bounding box center [309, 240] width 45 height 11
drag, startPoint x: 335, startPoint y: 246, endPoint x: 252, endPoint y: 240, distance: 82.6
click at [252, 240] on span "a + 3 s i n 2 x x 2 ( 1 + c o s x ) ​" at bounding box center [300, 247] width 219 height 26
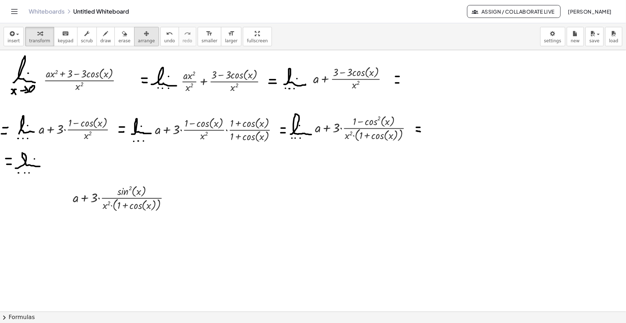
click at [144, 36] on icon "button" at bounding box center [146, 33] width 5 height 9
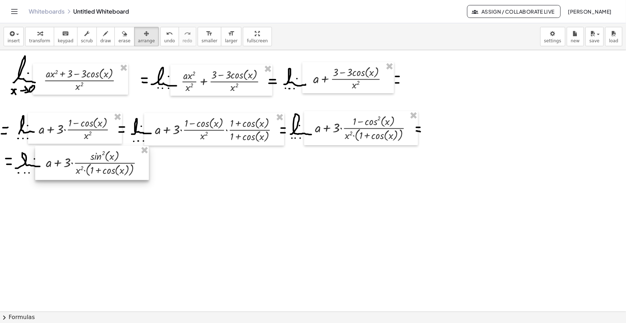
drag, startPoint x: 105, startPoint y: 201, endPoint x: 79, endPoint y: 166, distance: 44.0
click at [79, 166] on div at bounding box center [92, 163] width 114 height 34
click at [96, 34] on button "draw" at bounding box center [105, 36] width 19 height 19
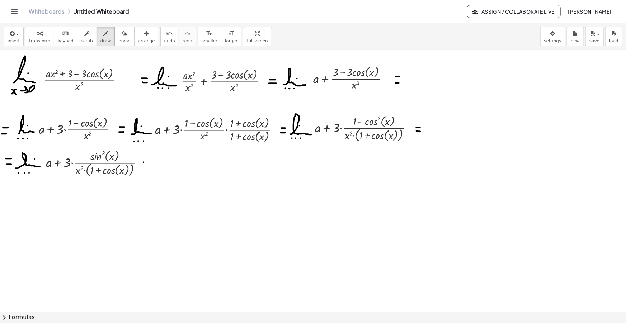
drag, startPoint x: 155, startPoint y: 165, endPoint x: 172, endPoint y: 161, distance: 17.7
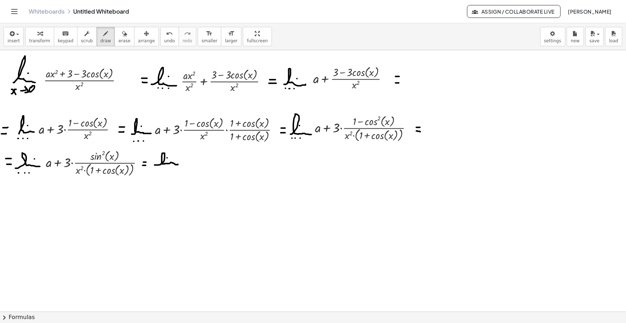
click at [13, 29] on button "insert" at bounding box center [14, 36] width 20 height 19
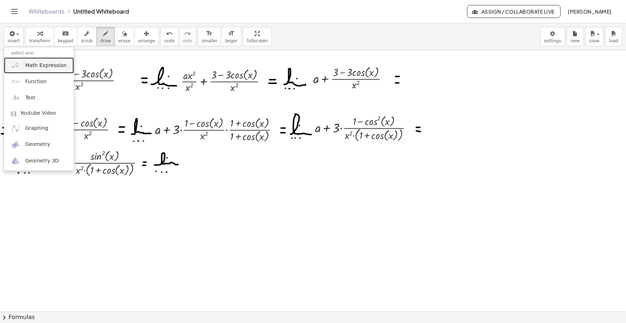
click at [49, 67] on span "Math Expression" at bounding box center [45, 65] width 41 height 7
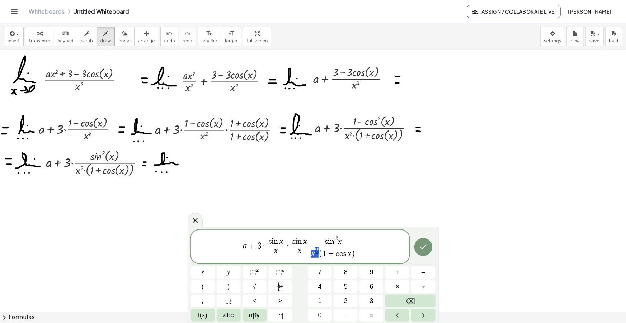
drag, startPoint x: 318, startPoint y: 254, endPoint x: 312, endPoint y: 255, distance: 6.1
drag, startPoint x: 342, startPoint y: 243, endPoint x: 326, endPoint y: 243, distance: 16.1
click at [326, 243] on span "s i n 2 x" at bounding box center [333, 242] width 38 height 11
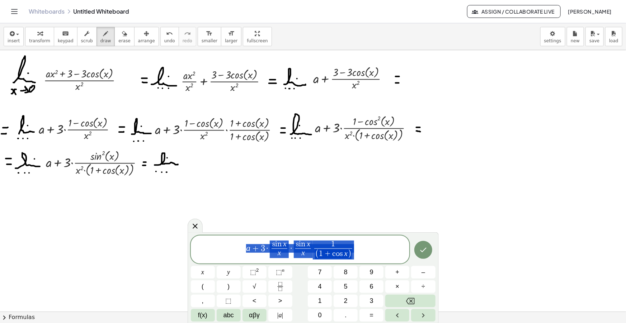
drag, startPoint x: 354, startPoint y: 248, endPoint x: 235, endPoint y: 244, distance: 119.5
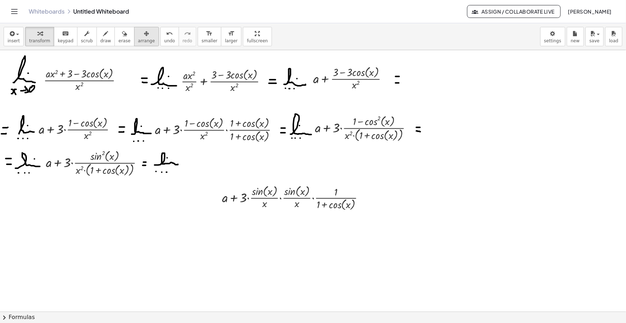
click at [138, 39] on span "arrange" at bounding box center [146, 40] width 17 height 5
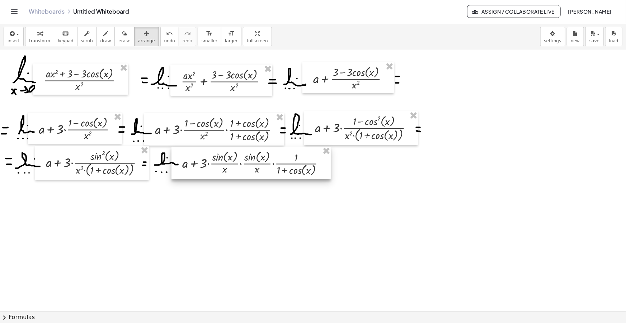
drag, startPoint x: 271, startPoint y: 202, endPoint x: 232, endPoint y: 167, distance: 52.4
click at [232, 167] on div at bounding box center [250, 163] width 159 height 33
click at [102, 28] on button "draw" at bounding box center [105, 36] width 19 height 19
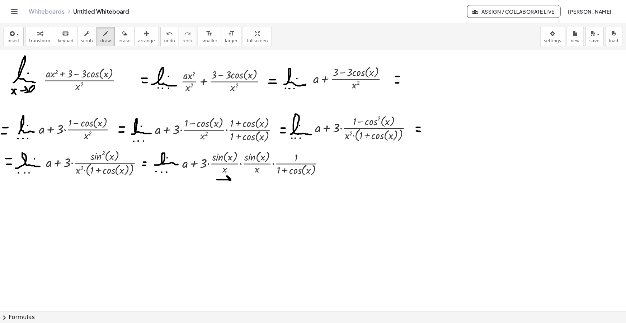
drag, startPoint x: 217, startPoint y: 180, endPoint x: 225, endPoint y: 185, distance: 9.8
drag, startPoint x: 234, startPoint y: 180, endPoint x: 235, endPoint y: 185, distance: 5.1
drag, startPoint x: 245, startPoint y: 179, endPoint x: 255, endPoint y: 183, distance: 10.7
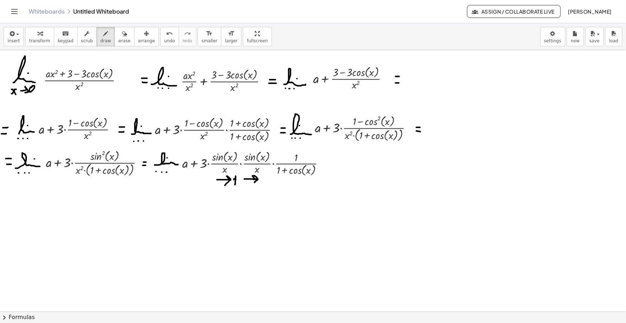
drag, startPoint x: 261, startPoint y: 179, endPoint x: 264, endPoint y: 183, distance: 4.6
drag, startPoint x: 322, startPoint y: 165, endPoint x: 326, endPoint y: 165, distance: 4.3
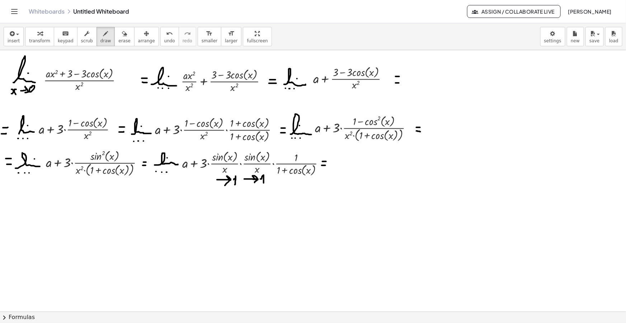
drag, startPoint x: 332, startPoint y: 166, endPoint x: 347, endPoint y: 166, distance: 15.8
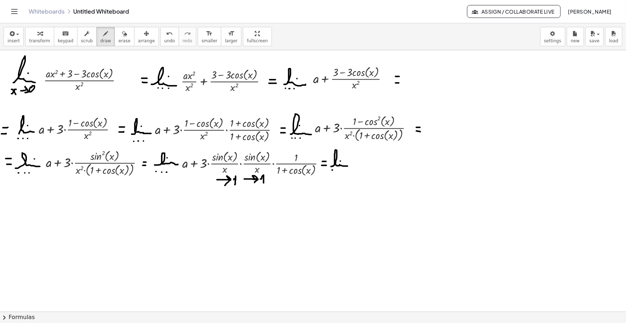
click at [15, 35] on div "button" at bounding box center [14, 33] width 12 height 9
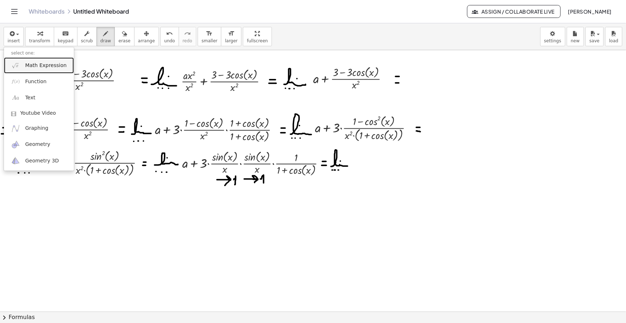
click at [34, 65] on span "Math Expression" at bounding box center [45, 65] width 41 height 7
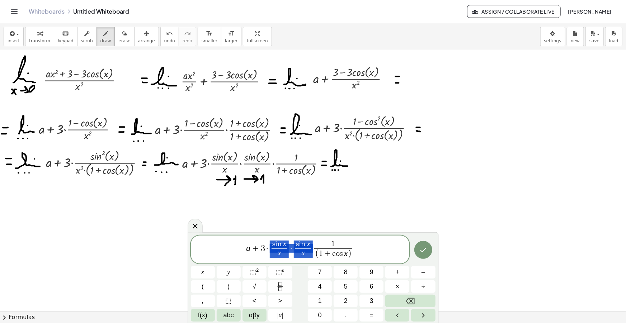
drag, startPoint x: 311, startPoint y: 248, endPoint x: 276, endPoint y: 247, distance: 34.8
click at [314, 243] on span "1 ​" at bounding box center [307, 245] width 38 height 8
drag, startPoint x: 326, startPoint y: 249, endPoint x: 232, endPoint y: 246, distance: 93.6
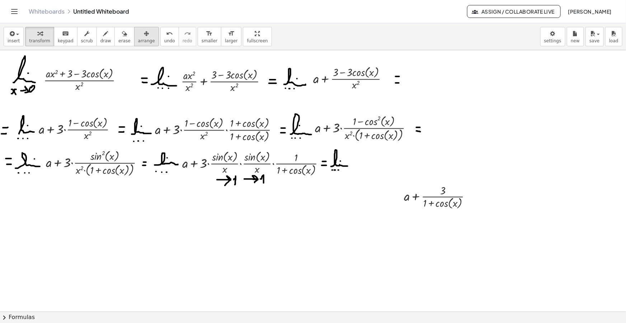
click at [144, 38] on icon "button" at bounding box center [146, 33] width 5 height 9
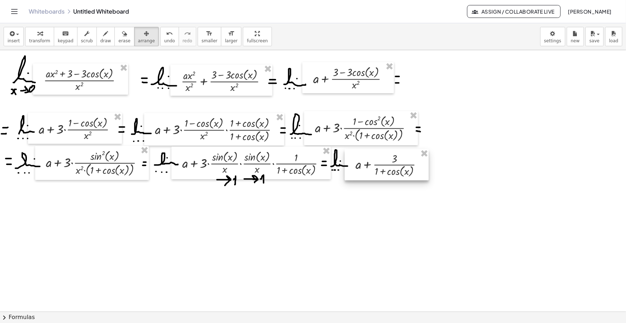
drag, startPoint x: 434, startPoint y: 197, endPoint x: 385, endPoint y: 165, distance: 58.0
click at [385, 165] on div at bounding box center [387, 164] width 84 height 31
click at [100, 39] on span "draw" at bounding box center [105, 40] width 11 height 5
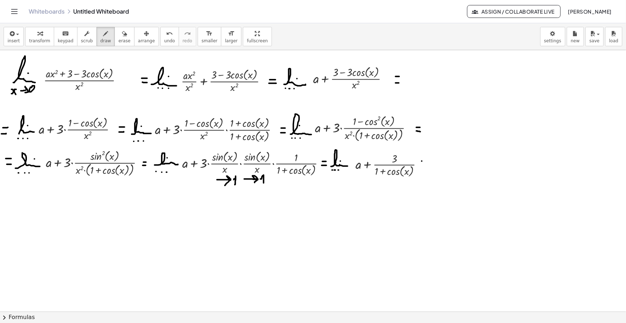
click at [10, 39] on span "insert" at bounding box center [14, 40] width 12 height 5
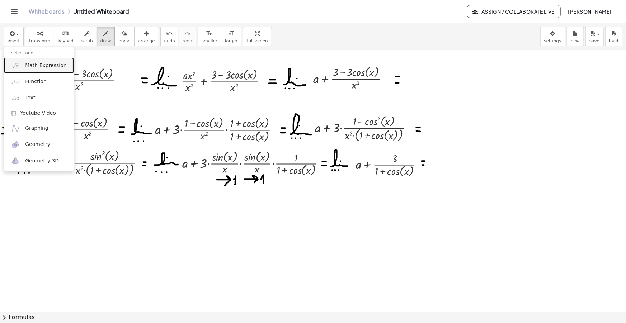
click at [34, 60] on link "Math Expression" at bounding box center [39, 65] width 70 height 16
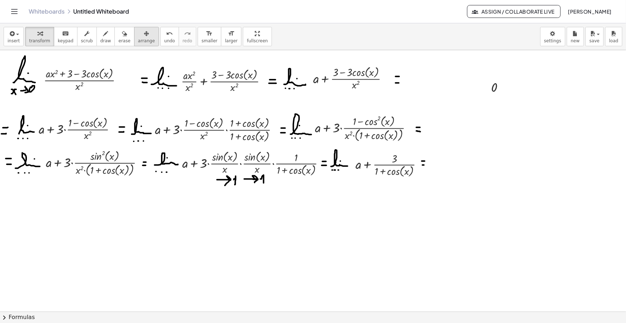
click at [134, 28] on button "arrange" at bounding box center [146, 36] width 25 height 19
drag, startPoint x: 498, startPoint y: 89, endPoint x: 444, endPoint y: 166, distance: 94.7
click at [444, 166] on div at bounding box center [445, 161] width 30 height 21
click at [100, 40] on span "draw" at bounding box center [105, 40] width 11 height 5
drag, startPoint x: 456, startPoint y: 165, endPoint x: 462, endPoint y: 167, distance: 6.7
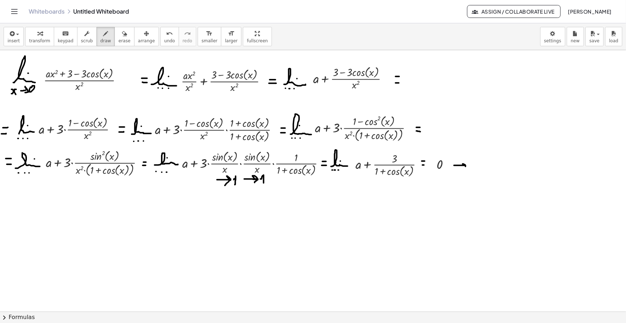
drag, startPoint x: 453, startPoint y: 165, endPoint x: 457, endPoint y: 162, distance: 4.7
click at [7, 46] on button "insert" at bounding box center [14, 36] width 20 height 19
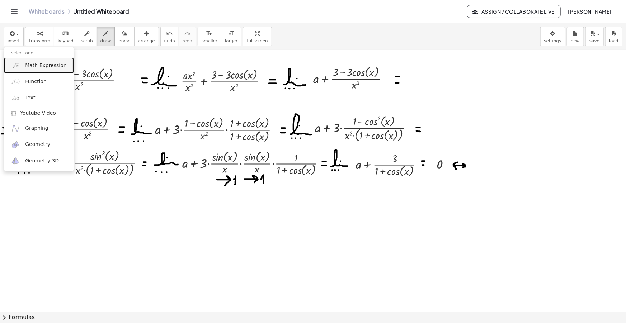
click at [52, 70] on link "Math Expression" at bounding box center [39, 65] width 70 height 16
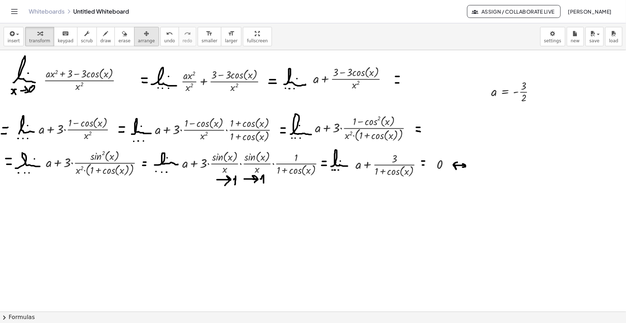
click at [144, 29] on icon "button" at bounding box center [146, 33] width 5 height 9
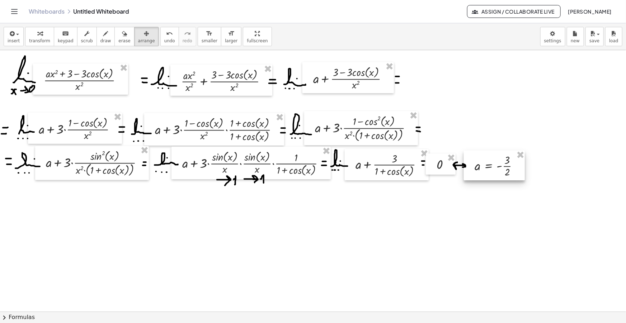
drag, startPoint x: 523, startPoint y: 98, endPoint x: 507, endPoint y: 167, distance: 71.4
click at [507, 167] on div at bounding box center [494, 166] width 61 height 30
